Goal: Task Accomplishment & Management: Use online tool/utility

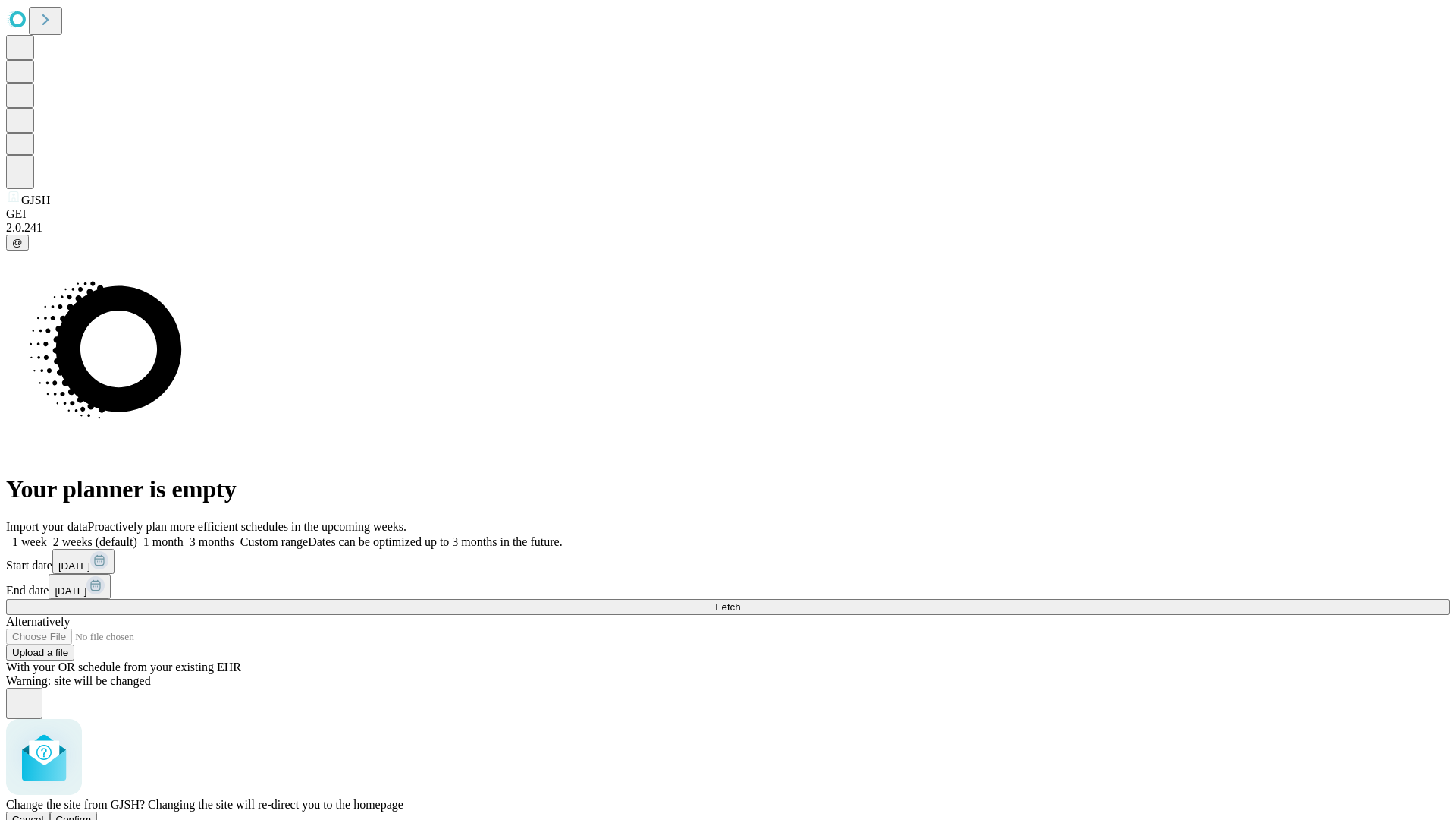
click at [92, 814] on span "Confirm" at bounding box center [74, 819] width 35 height 11
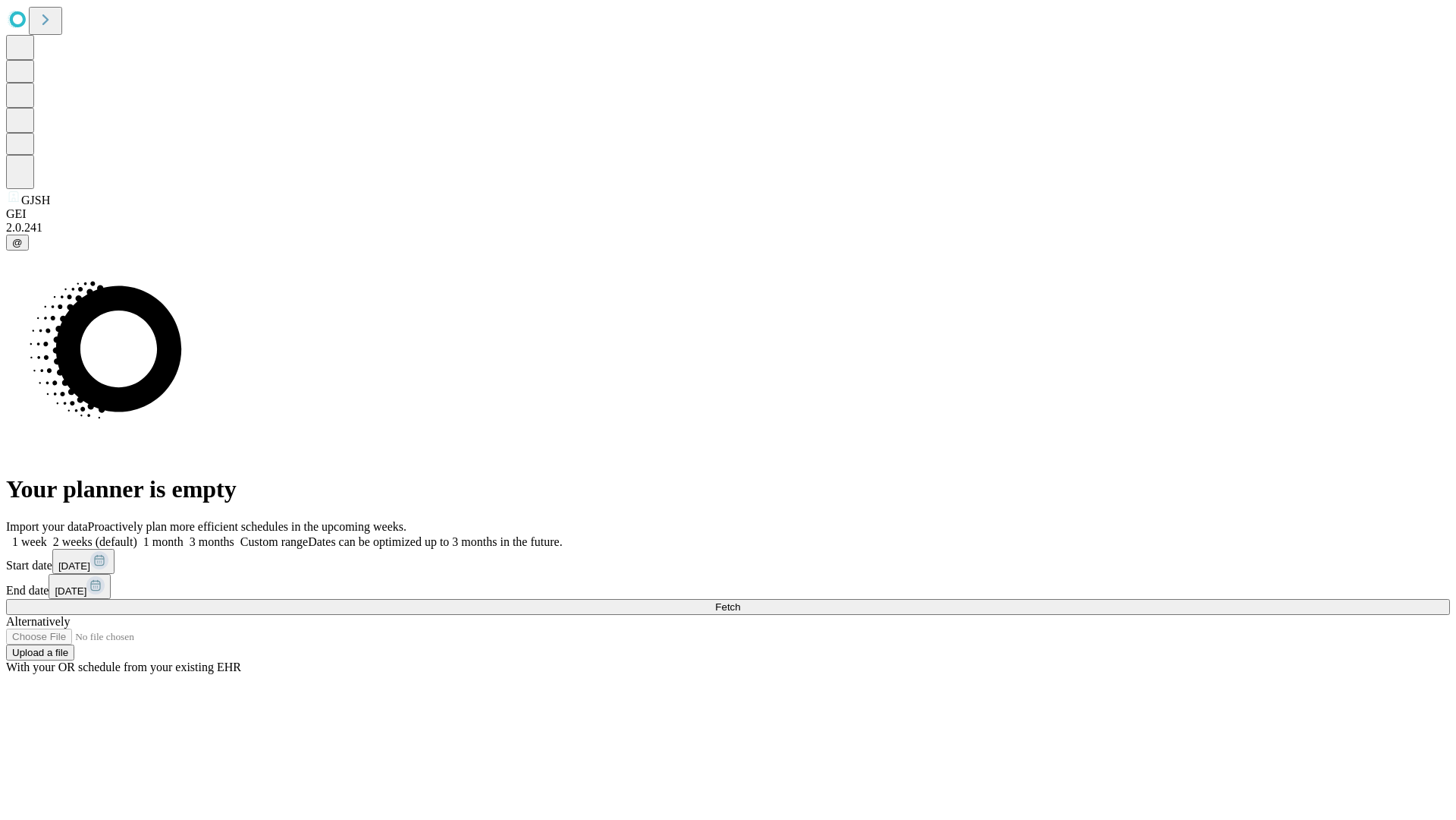
click at [47, 535] on label "1 week" at bounding box center [27, 542] width 41 height 13
click at [741, 601] on span "Fetch" at bounding box center [728, 607] width 25 height 11
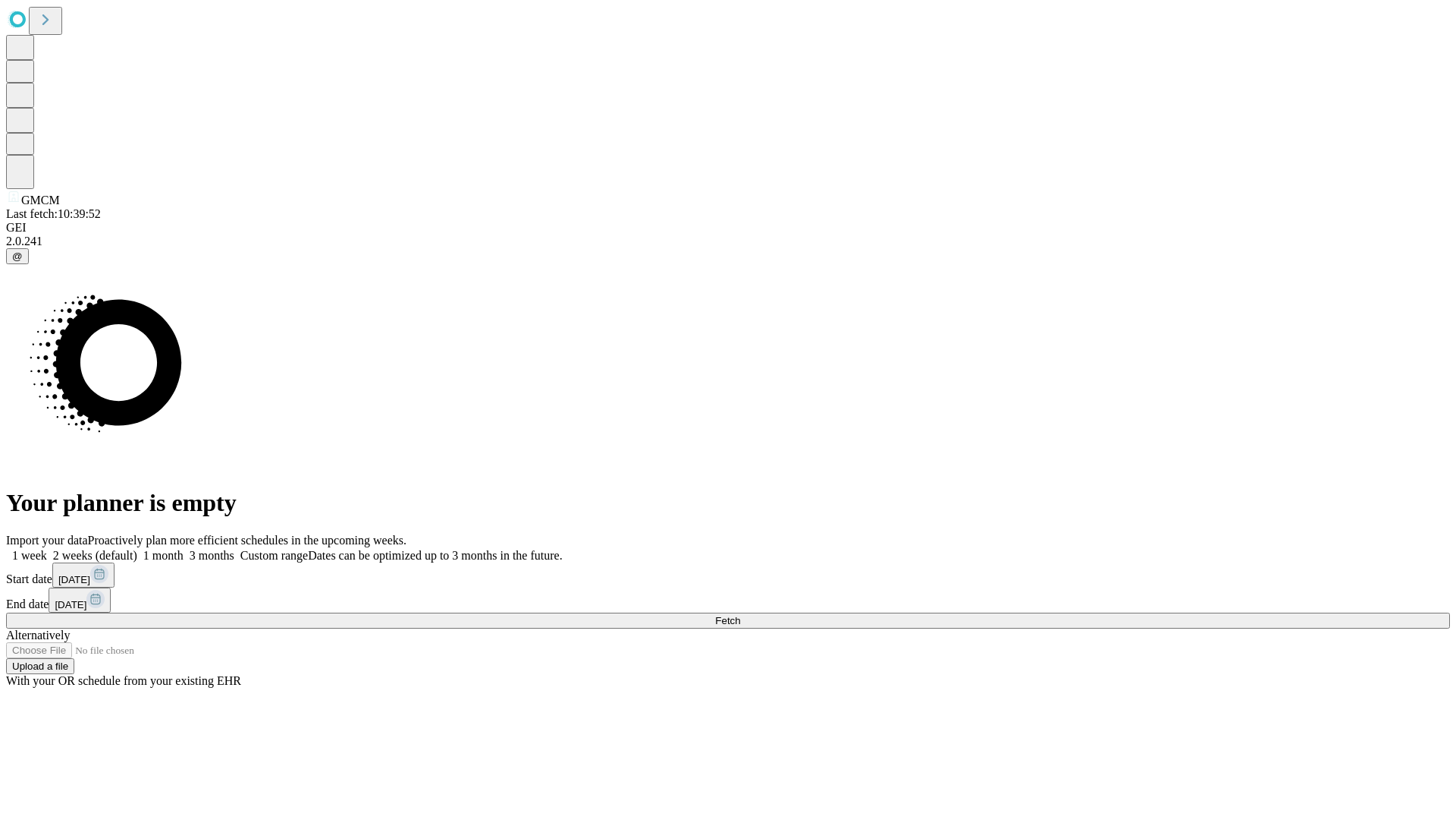
click at [741, 615] on span "Fetch" at bounding box center [728, 621] width 25 height 11
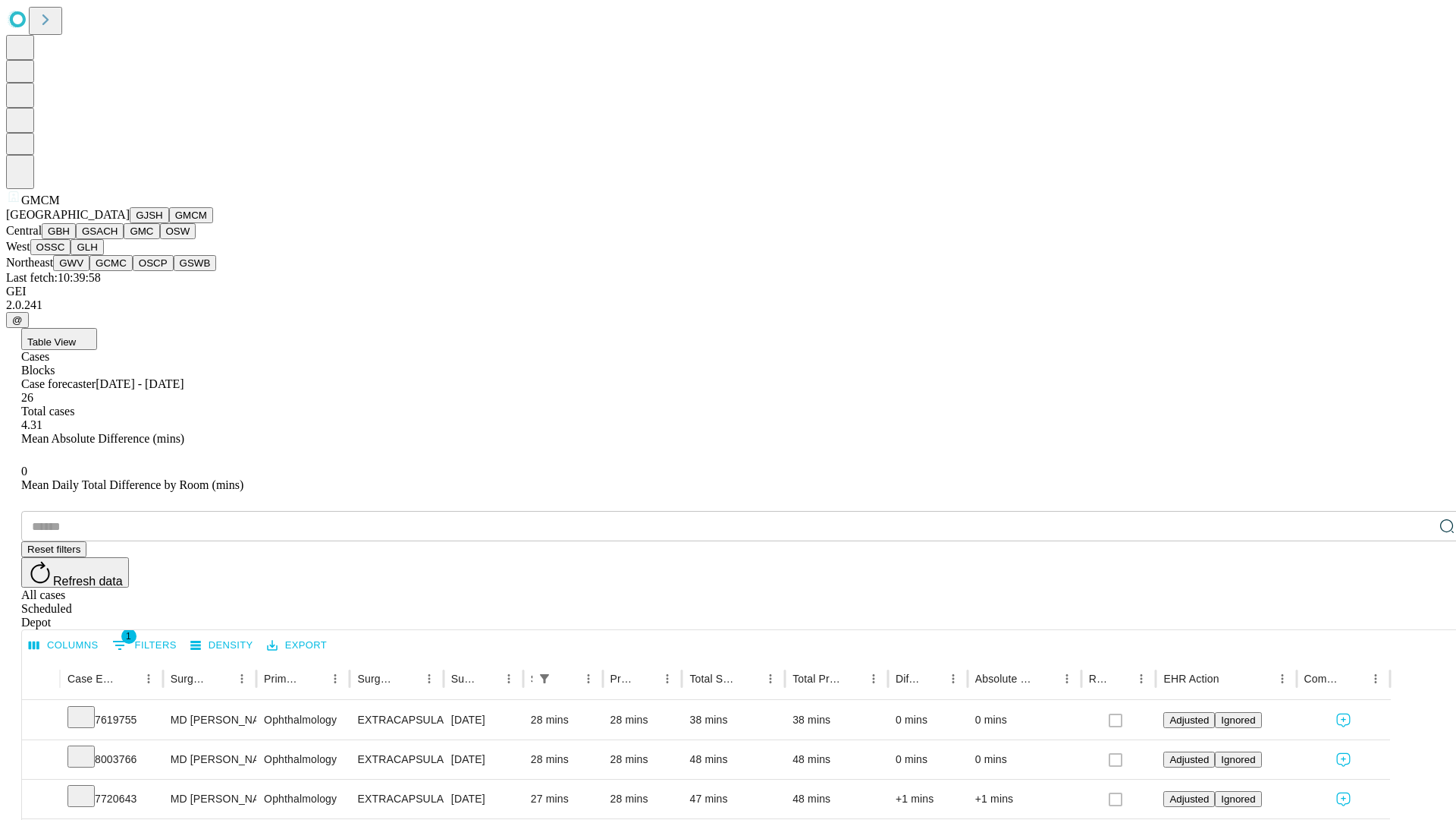
click at [76, 239] on button "GBH" at bounding box center [59, 231] width 34 height 16
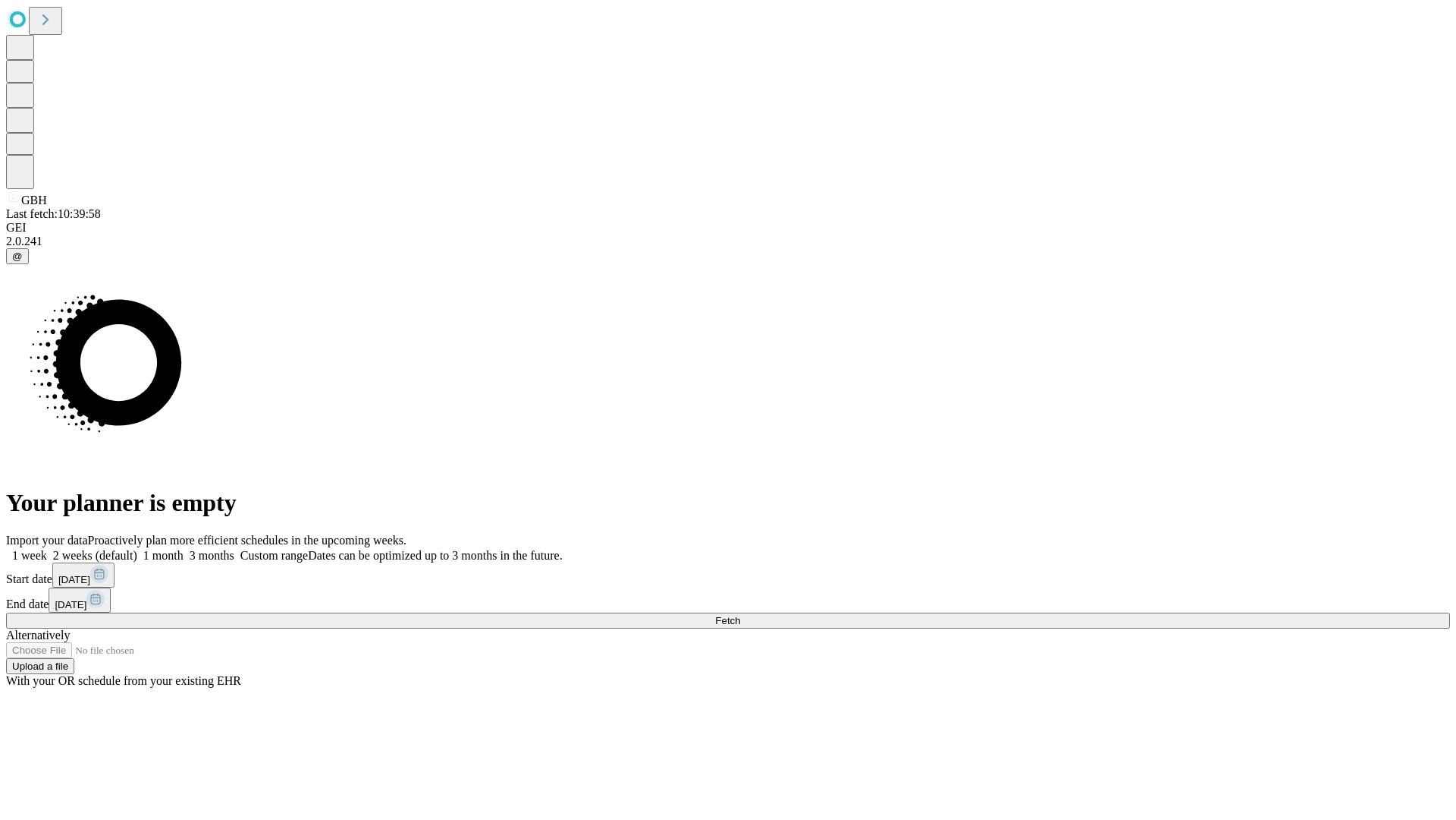
click at [47, 549] on label "1 week" at bounding box center [27, 555] width 41 height 13
click at [741, 615] on span "Fetch" at bounding box center [728, 621] width 25 height 11
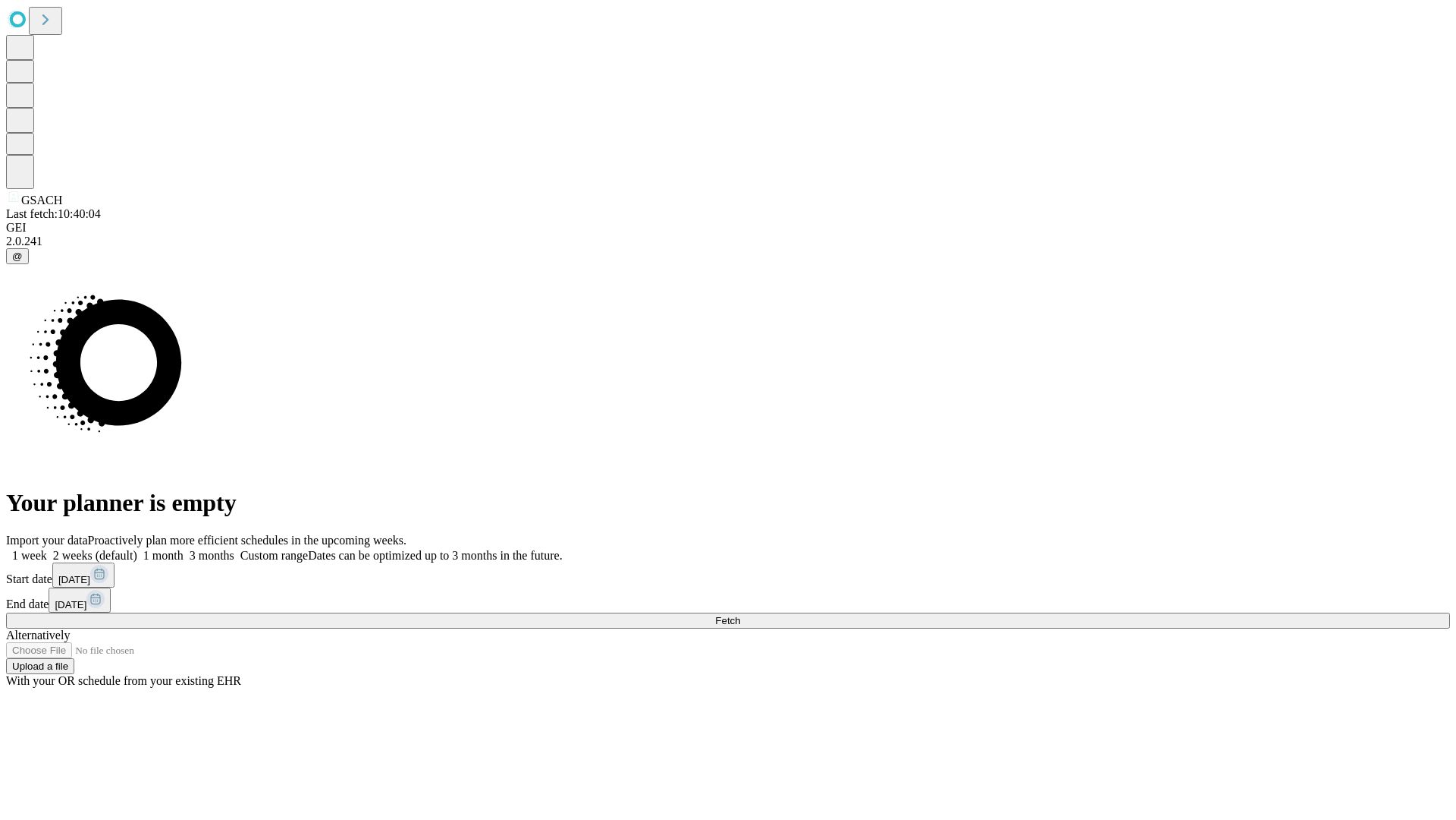
click at [741, 615] on span "Fetch" at bounding box center [728, 621] width 25 height 11
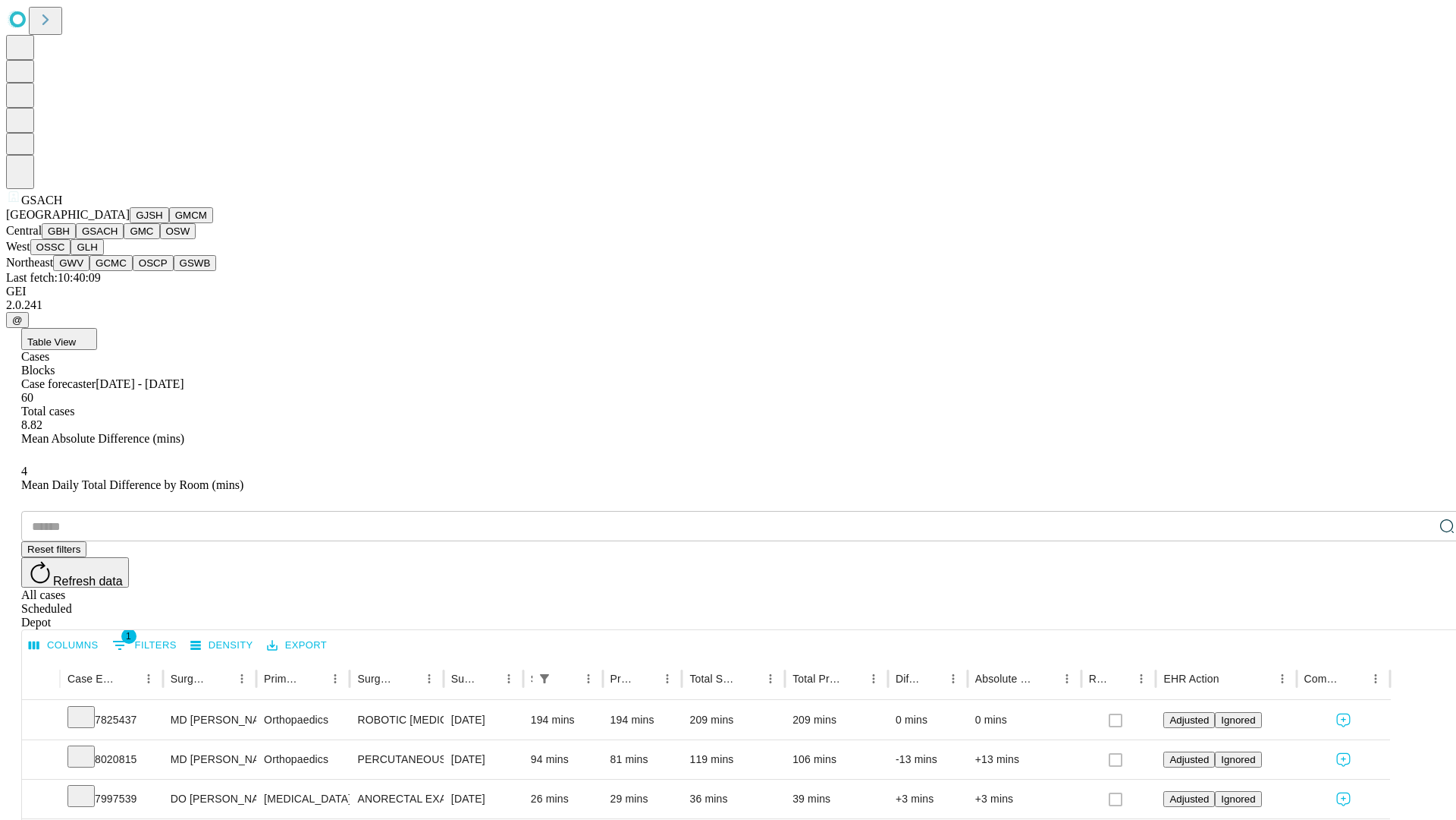
click at [123, 239] on button "GMC" at bounding box center [141, 231] width 35 height 16
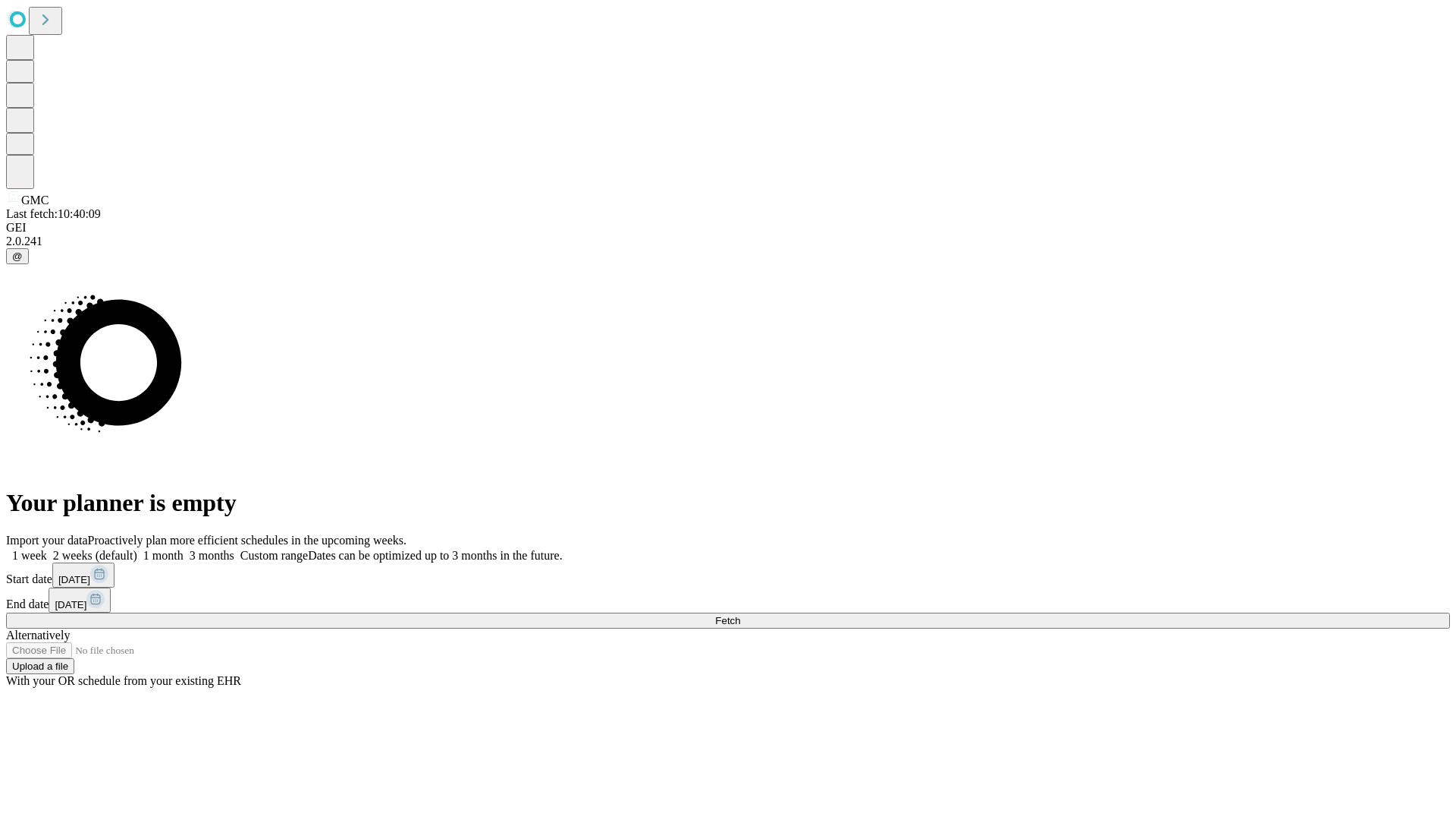
click at [47, 549] on label "1 week" at bounding box center [27, 555] width 41 height 13
click at [741, 615] on span "Fetch" at bounding box center [728, 621] width 25 height 11
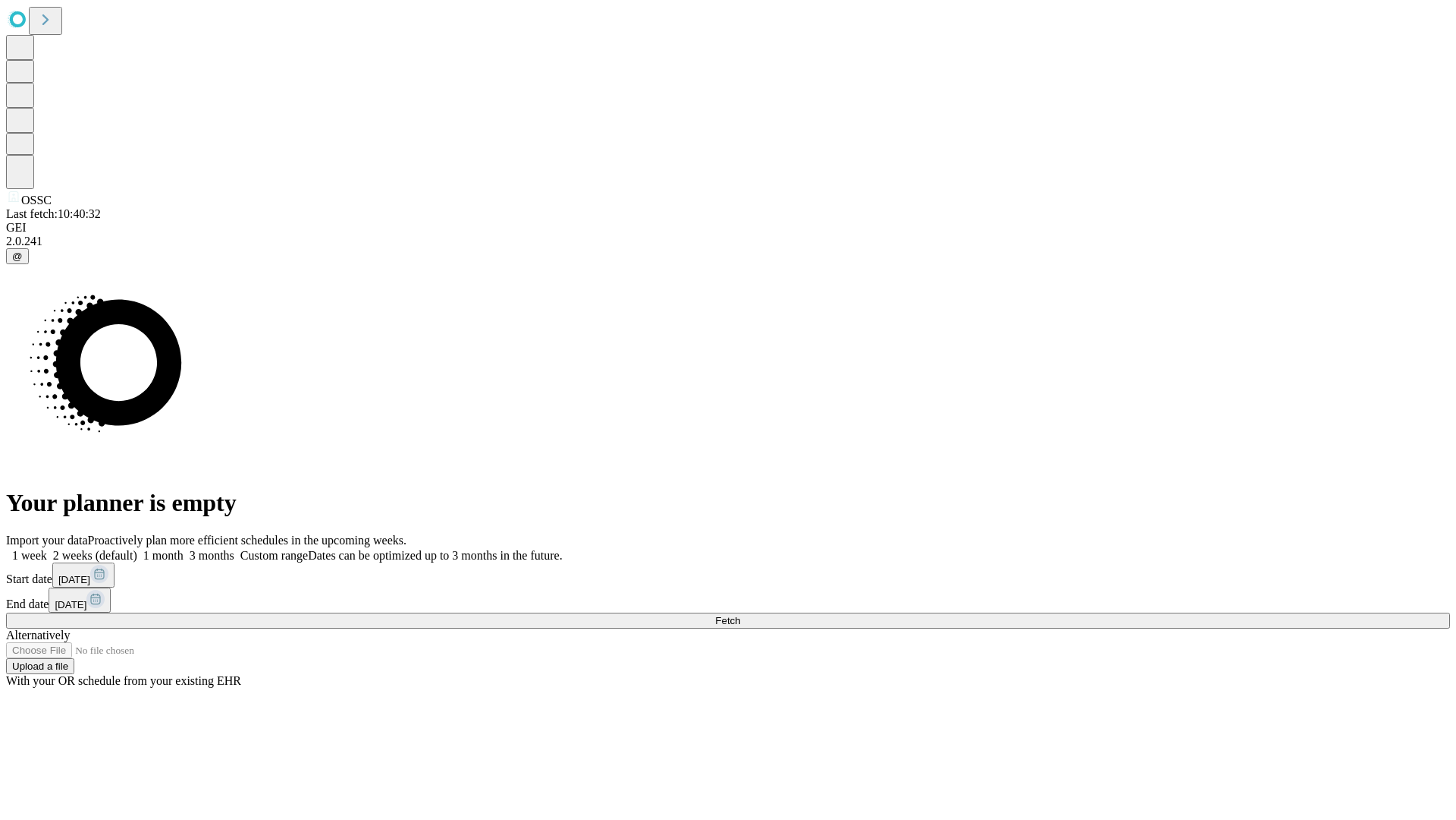
click at [741, 615] on span "Fetch" at bounding box center [728, 621] width 25 height 11
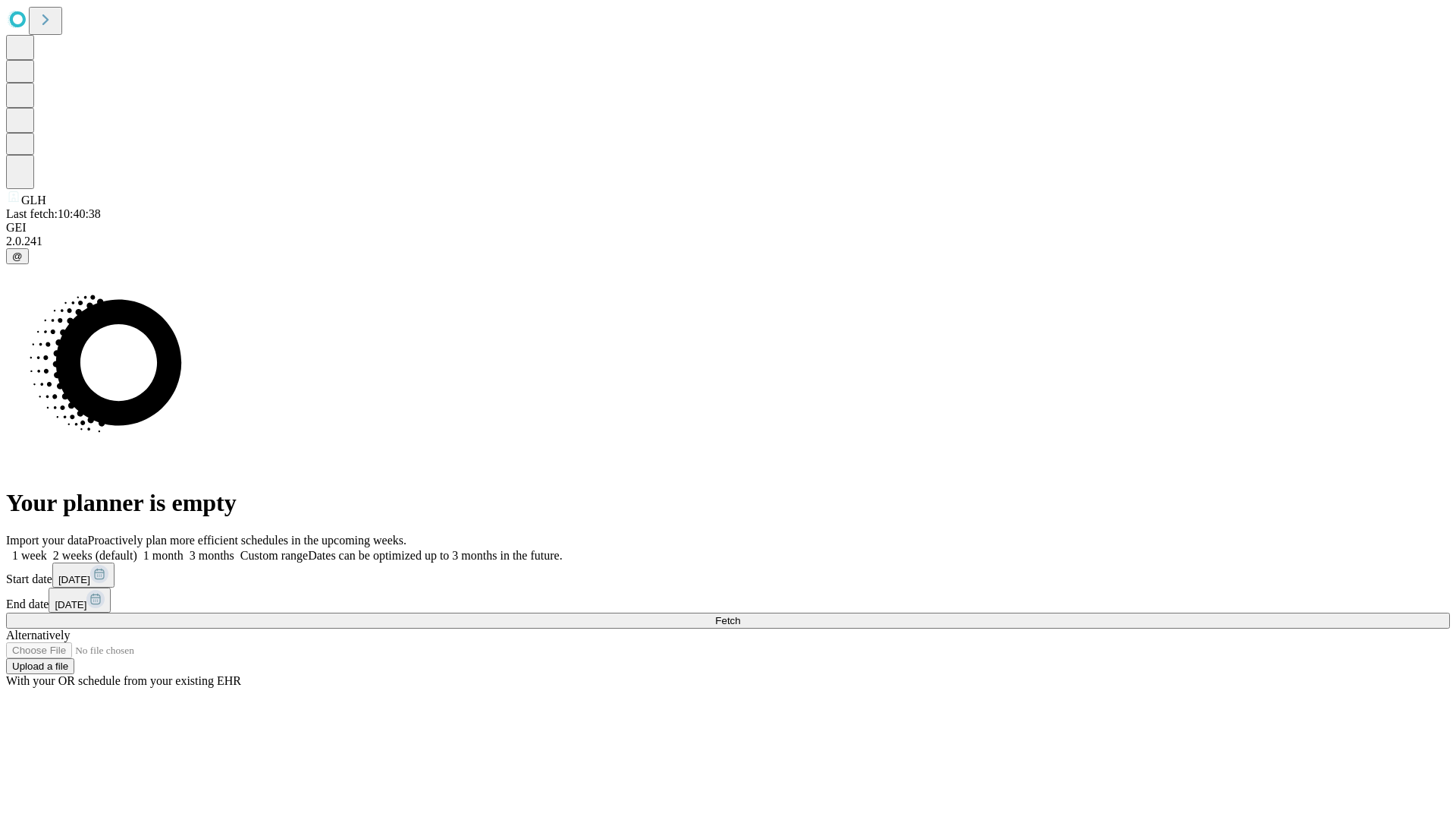
click at [47, 549] on label "1 week" at bounding box center [27, 555] width 41 height 13
click at [741, 615] on span "Fetch" at bounding box center [728, 621] width 25 height 11
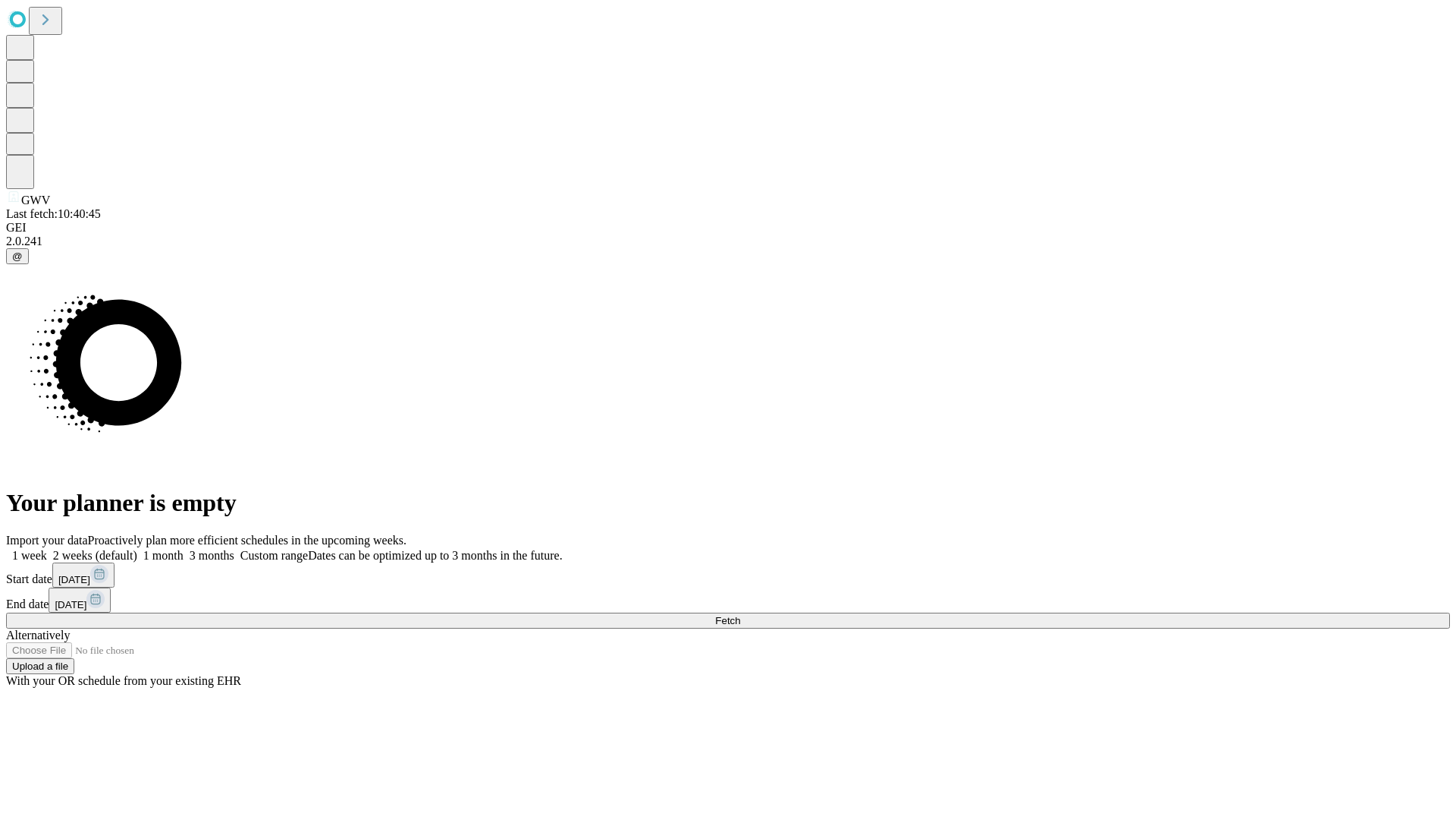
click at [47, 549] on label "1 week" at bounding box center [27, 555] width 41 height 13
click at [741, 615] on span "Fetch" at bounding box center [728, 621] width 25 height 11
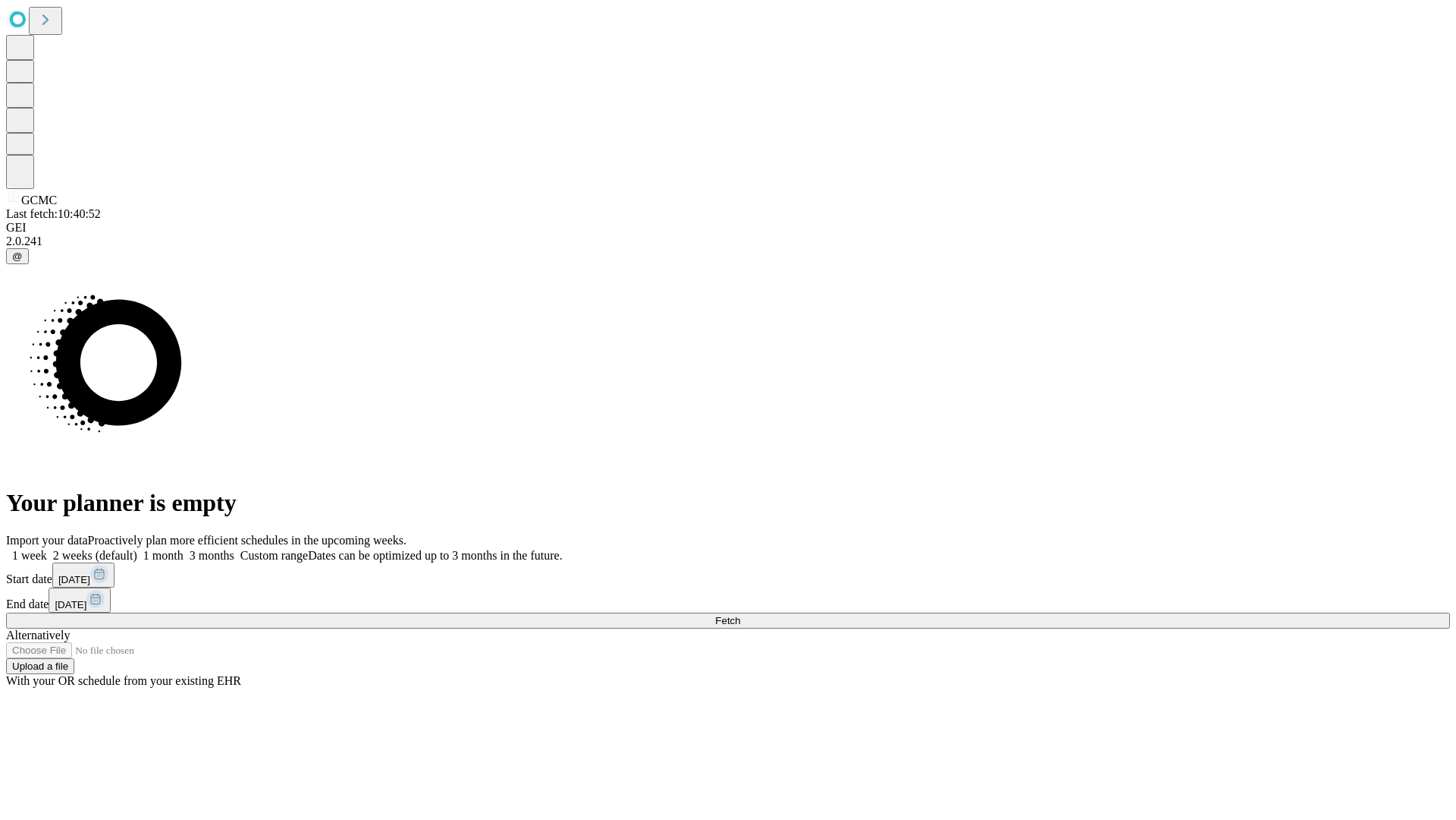
click at [47, 549] on label "1 week" at bounding box center [27, 555] width 41 height 13
click at [741, 615] on span "Fetch" at bounding box center [728, 621] width 25 height 11
